Goal: Information Seeking & Learning: Learn about a topic

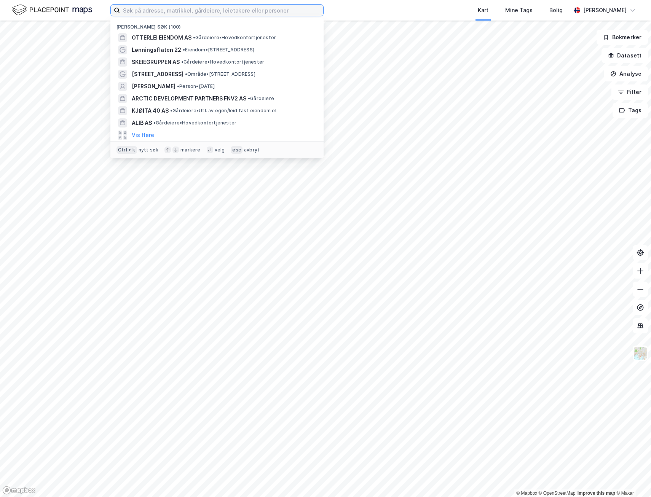
click at [177, 11] on input at bounding box center [221, 10] width 203 height 11
click at [40, 11] on img at bounding box center [52, 9] width 80 height 13
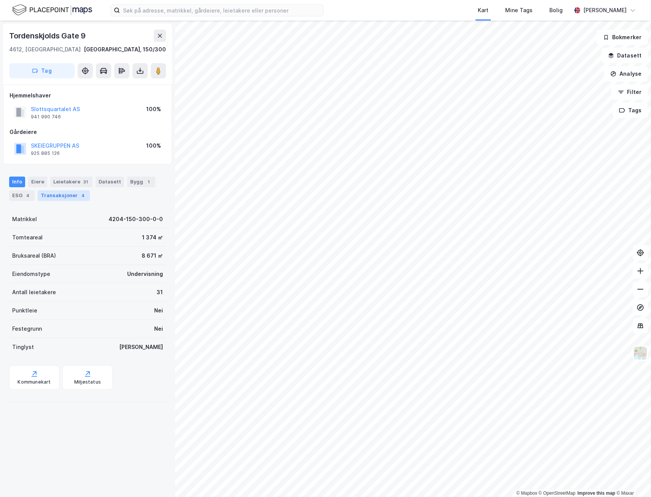
click at [85, 195] on div "Transaksjoner 4" at bounding box center [64, 195] width 52 height 11
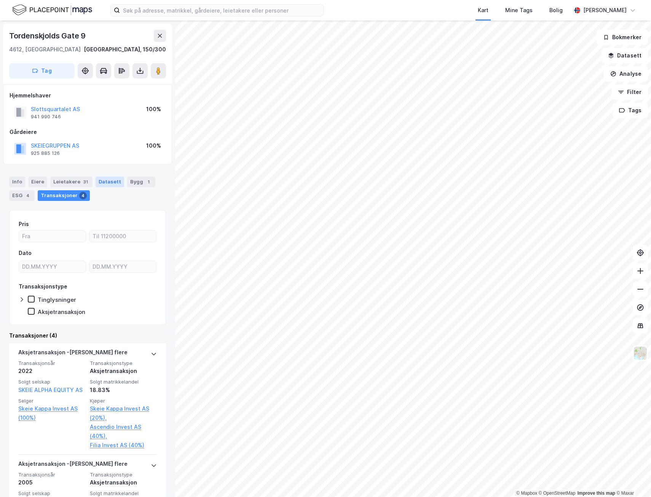
click at [110, 185] on div "Datasett" at bounding box center [110, 182] width 29 height 11
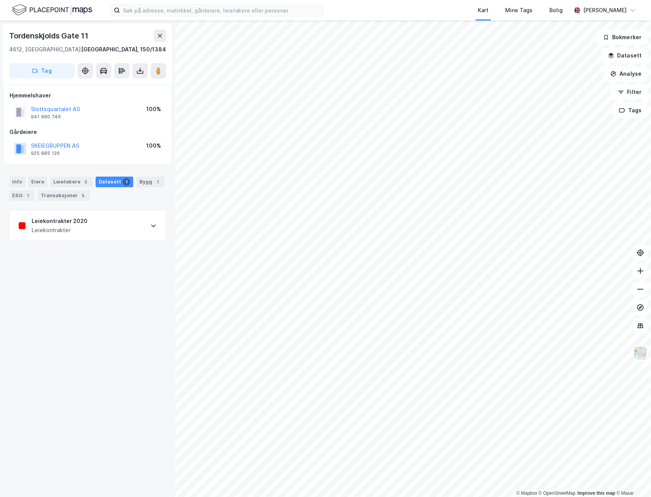
click at [123, 228] on div "Leiekontrakter 2020 Leiekontrakter" at bounding box center [88, 225] width 156 height 30
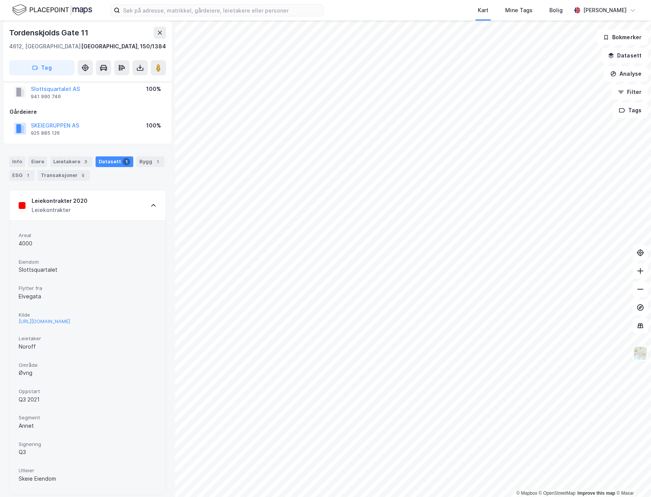
scroll to position [27, 0]
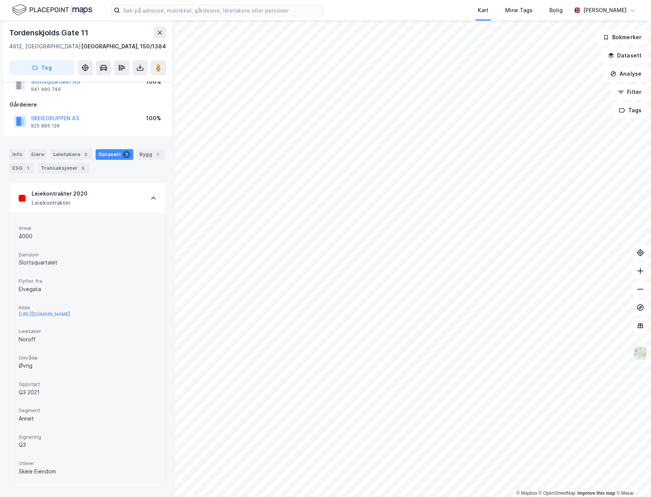
click at [52, 316] on div "[URL][DOMAIN_NAME]" at bounding box center [44, 314] width 51 height 6
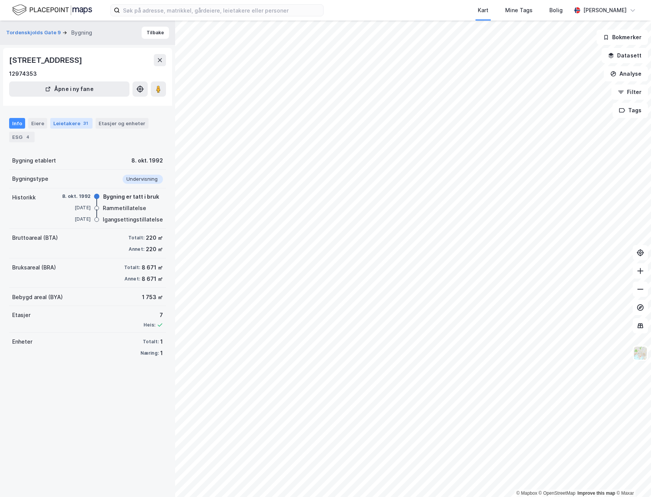
click at [59, 121] on div "Leietakere 31" at bounding box center [71, 123] width 42 height 11
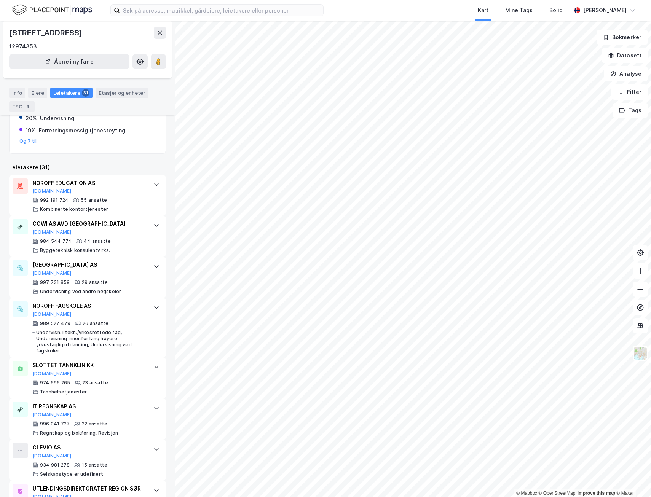
scroll to position [228, 0]
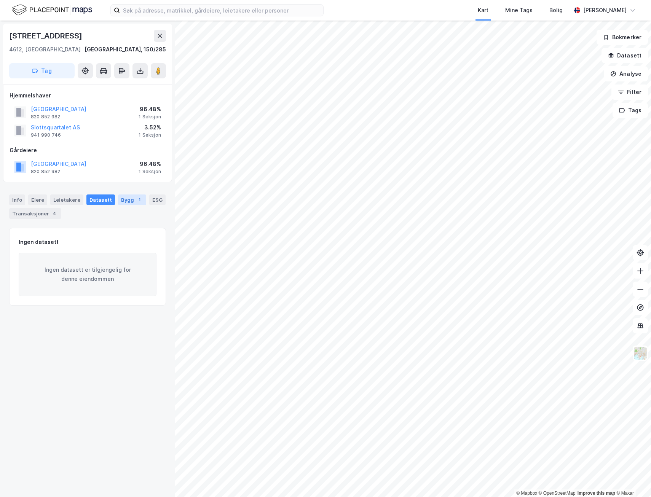
click at [128, 201] on div "Bygg 1" at bounding box center [132, 199] width 28 height 11
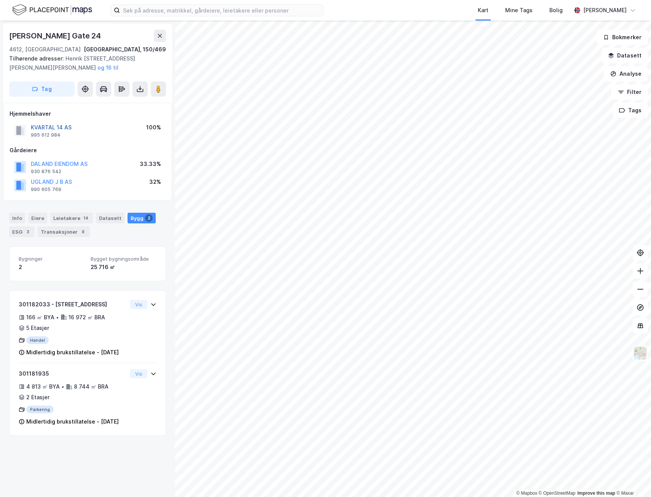
click at [0, 0] on button "KVARTAL 14 AS" at bounding box center [0, 0] width 0 height 0
click at [160, 89] on image at bounding box center [158, 89] width 5 height 8
